Goal: Find specific page/section

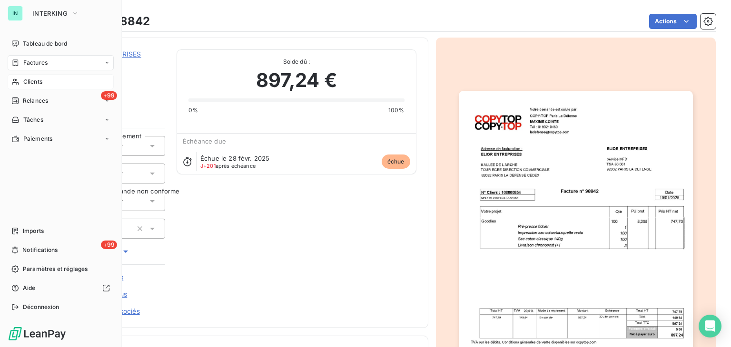
scroll to position [95, 0]
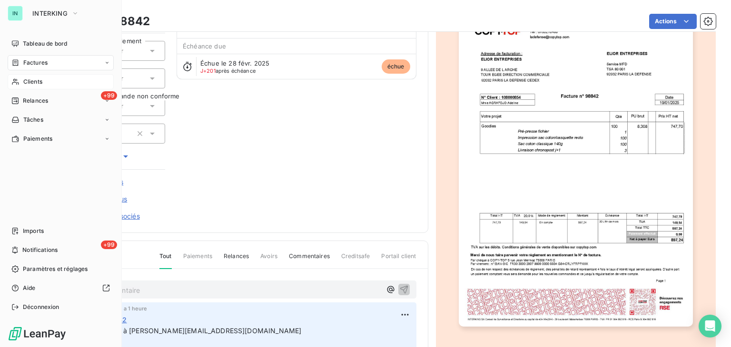
click at [20, 82] on div "Clients" at bounding box center [61, 81] width 106 height 15
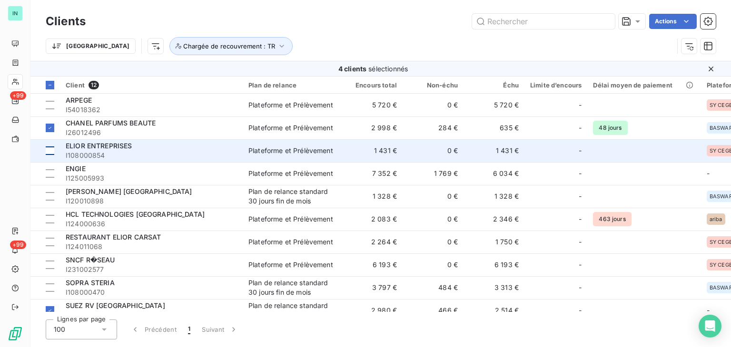
click at [51, 151] on div at bounding box center [50, 151] width 9 height 9
click at [129, 155] on span "I108000854" at bounding box center [151, 156] width 171 height 10
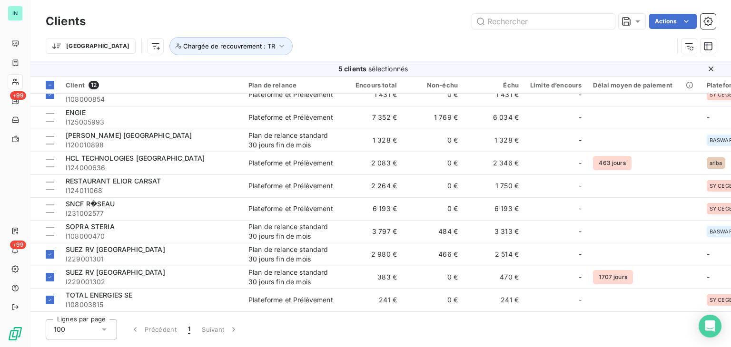
scroll to position [59, 0]
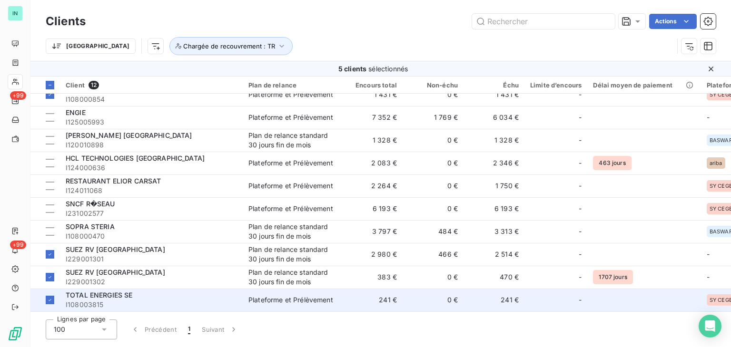
click at [167, 294] on div "TOTAL ENERGIES SE" at bounding box center [151, 296] width 171 height 10
